Goal: Task Accomplishment & Management: Manage account settings

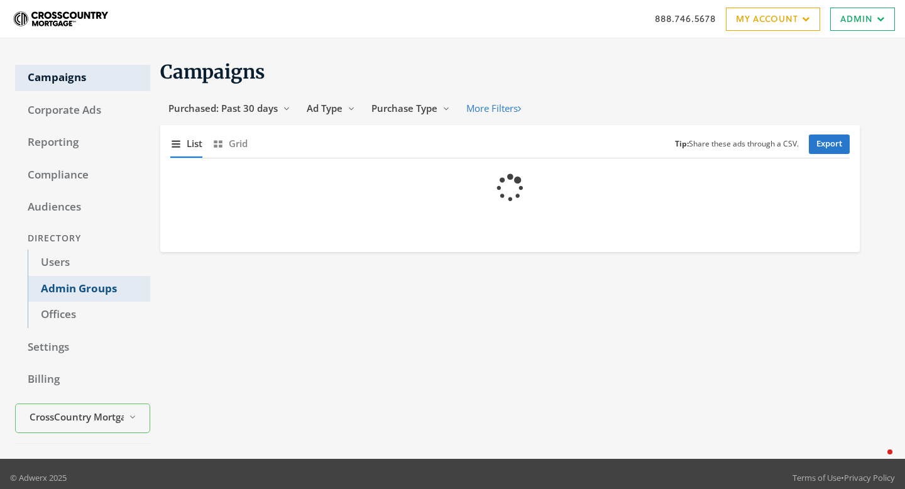
click at [65, 291] on link "Admin Groups" at bounding box center [89, 289] width 123 height 26
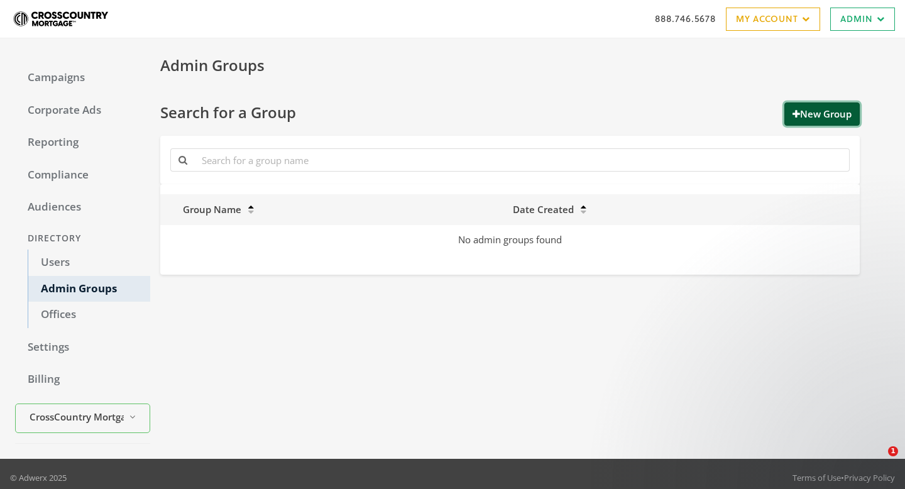
click at [793, 114] on icon "button" at bounding box center [797, 113] width 8 height 9
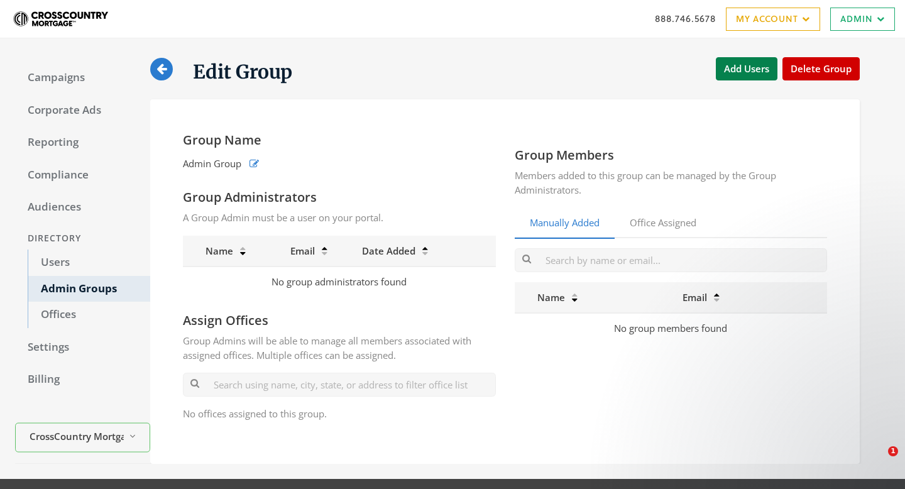
click at [163, 67] on icon at bounding box center [162, 69] width 10 height 12
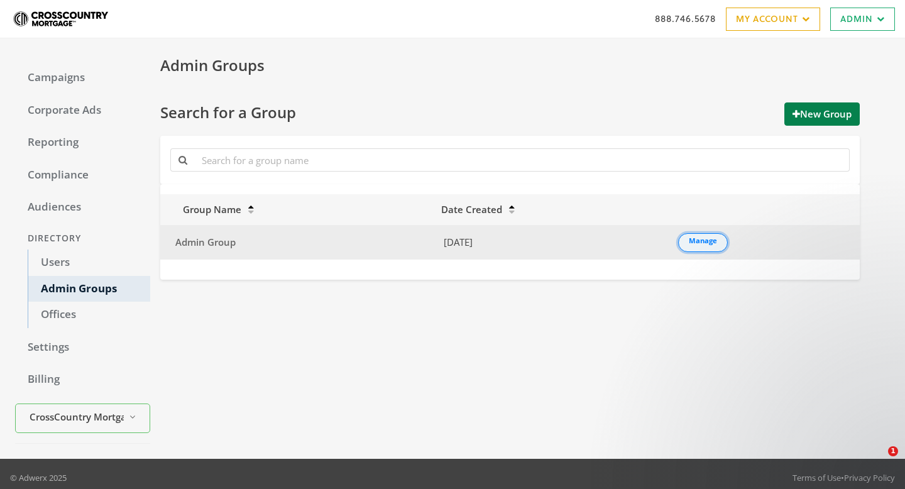
click at [712, 241] on link "Manage" at bounding box center [703, 242] width 50 height 19
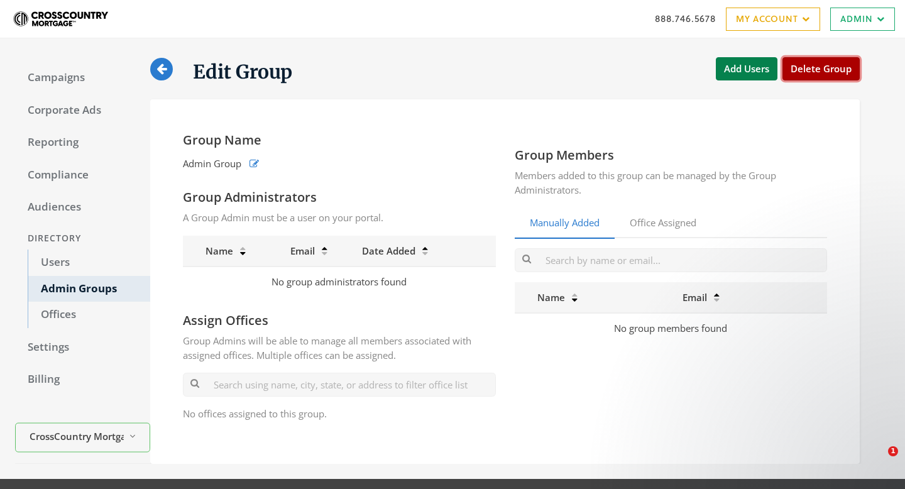
click at [815, 71] on button "Delete Group" at bounding box center [821, 68] width 77 height 23
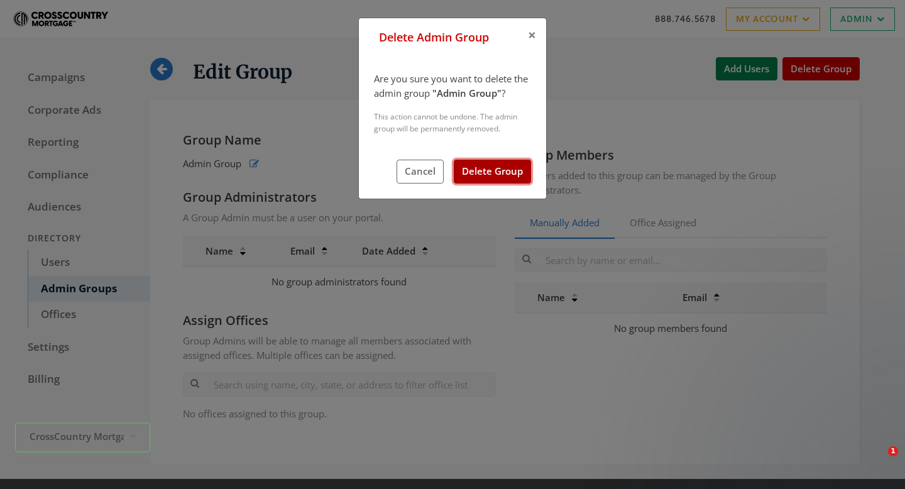
click at [516, 171] on button "Delete Group" at bounding box center [492, 171] width 77 height 23
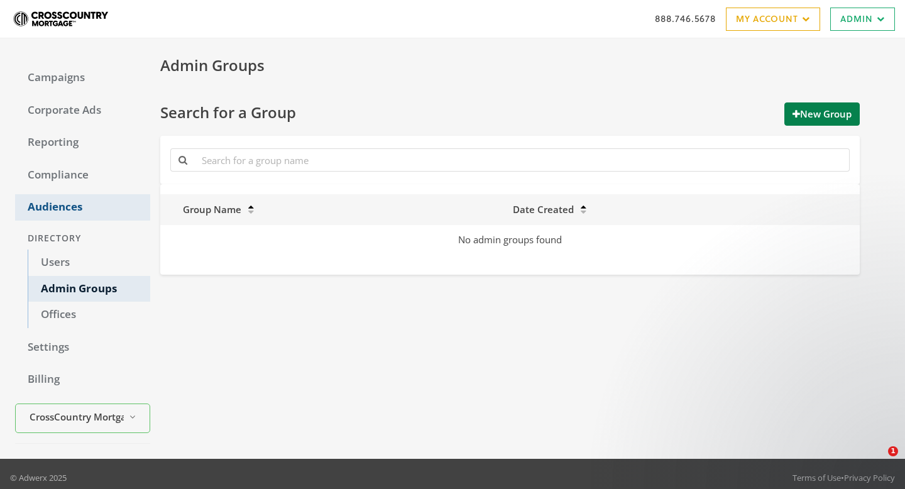
click at [80, 207] on link "Audiences" at bounding box center [82, 207] width 135 height 26
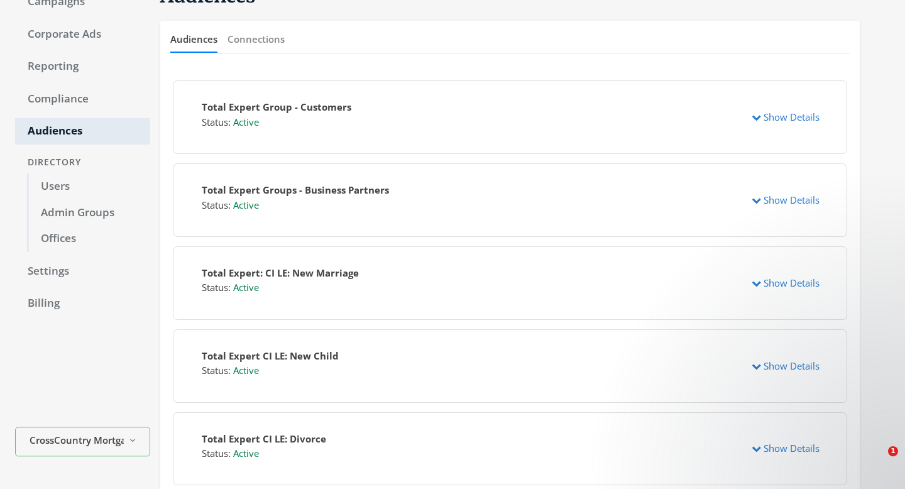
scroll to position [102, 0]
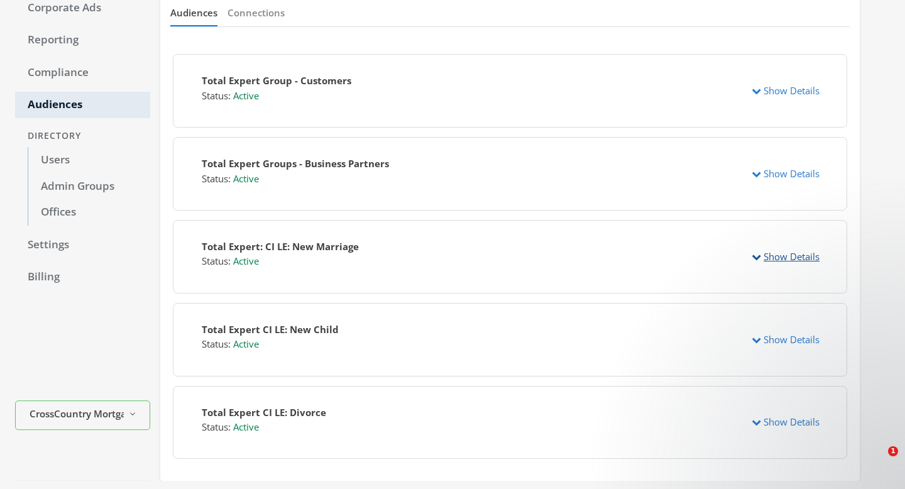
click at [756, 260] on icon "button" at bounding box center [756, 256] width 9 height 9
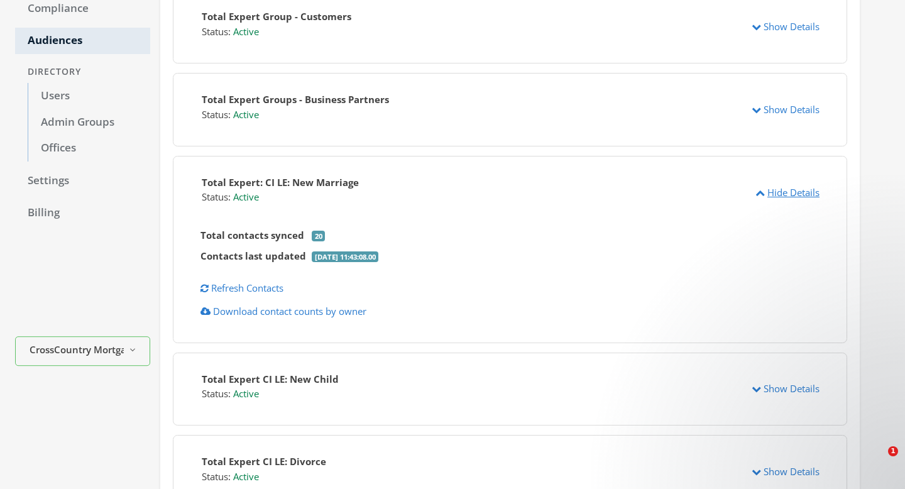
scroll to position [261, 0]
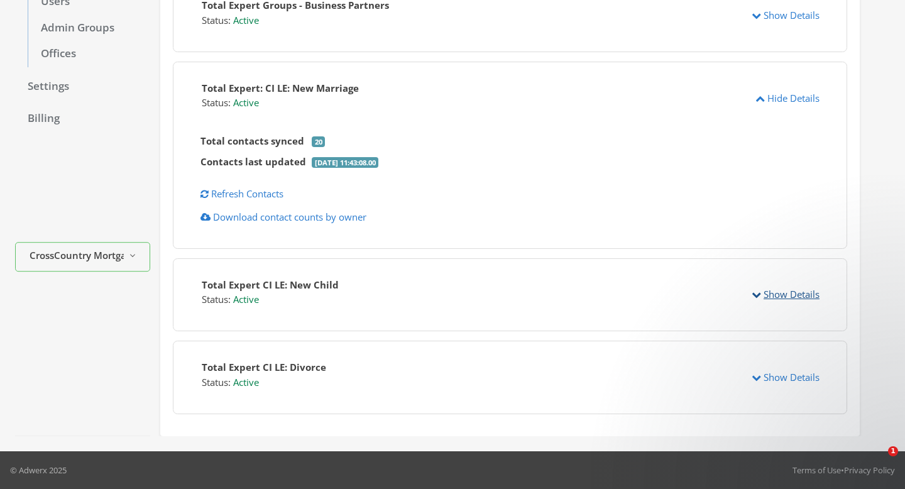
click at [759, 300] on button "Show Details" at bounding box center [786, 294] width 84 height 23
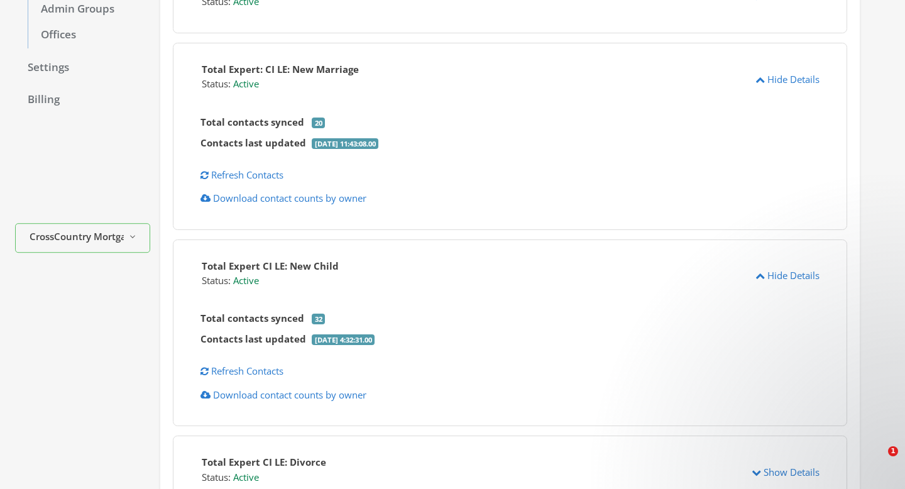
scroll to position [279, 0]
click at [798, 477] on button "Show Details" at bounding box center [786, 473] width 84 height 23
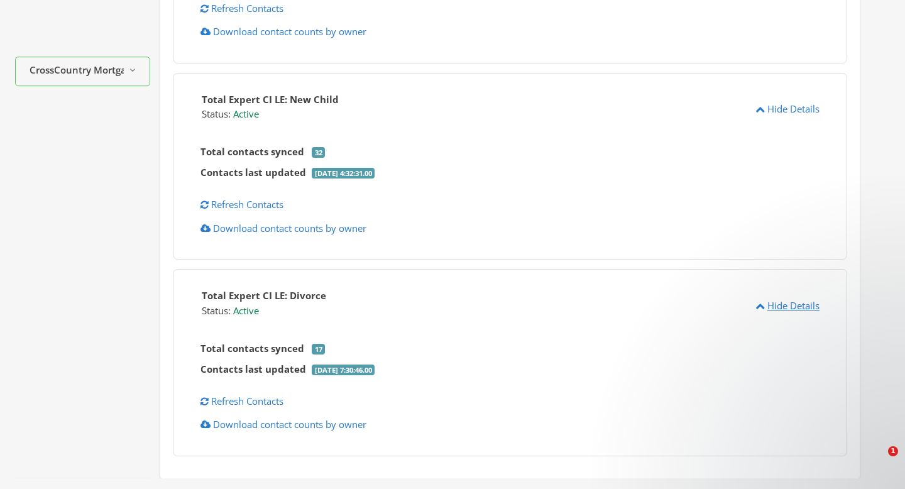
scroll to position [489, 0]
